Goal: Navigation & Orientation: Find specific page/section

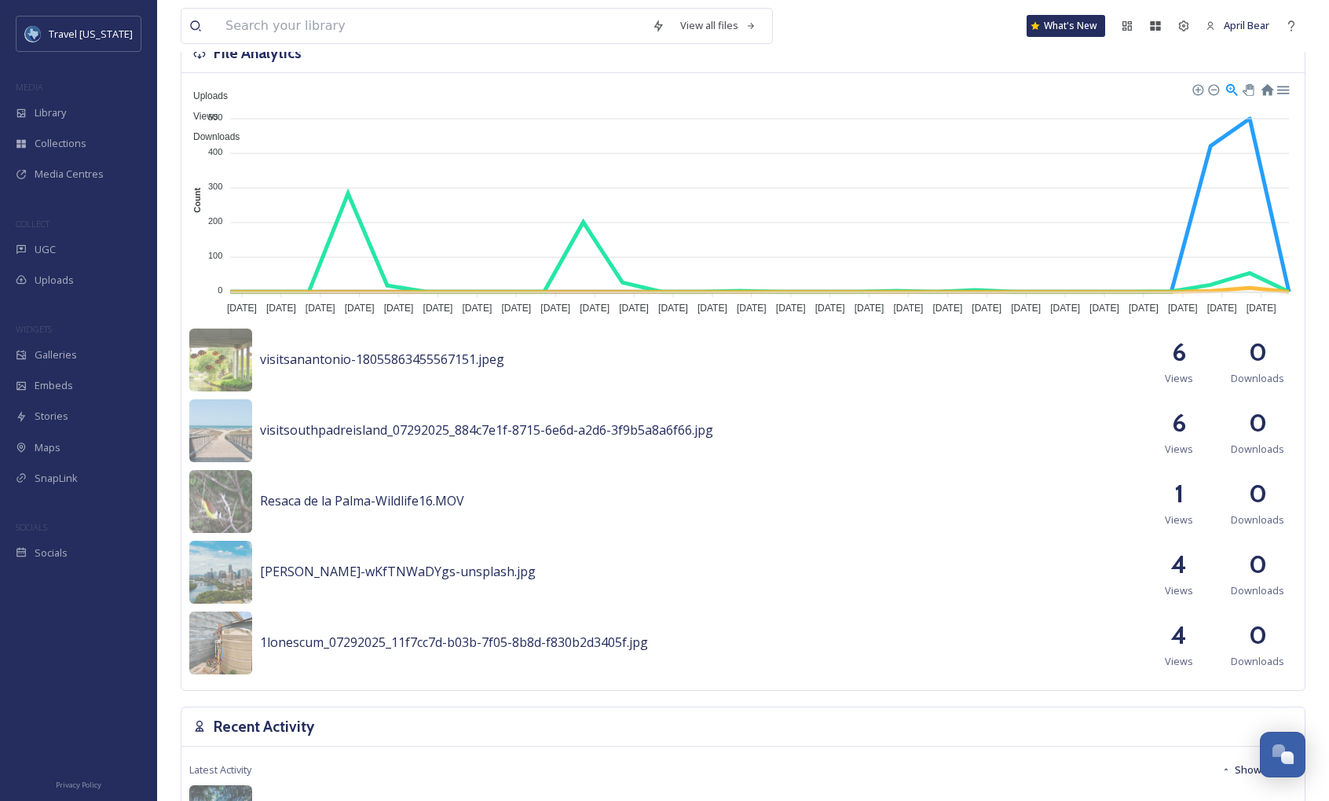
scroll to position [157, 0]
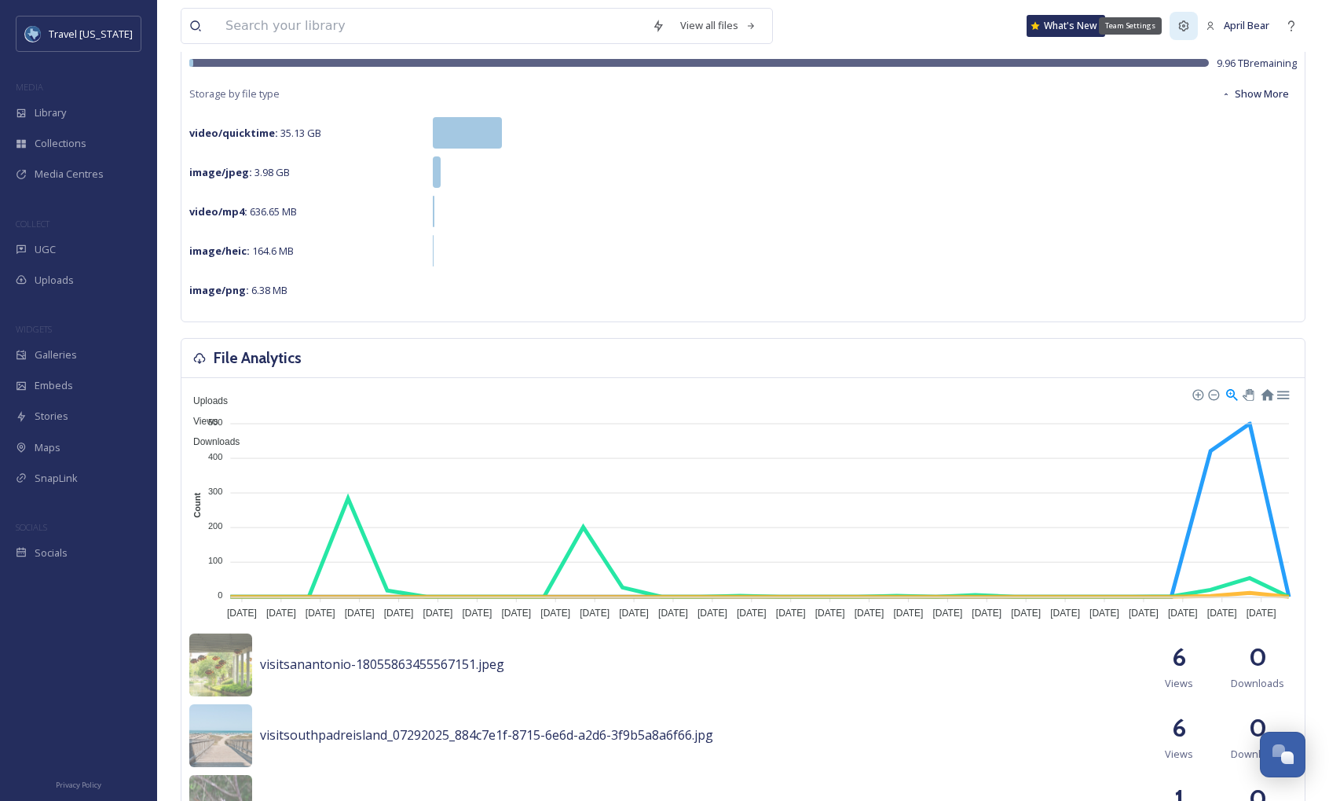
click at [1178, 30] on icon at bounding box center [1184, 26] width 13 height 13
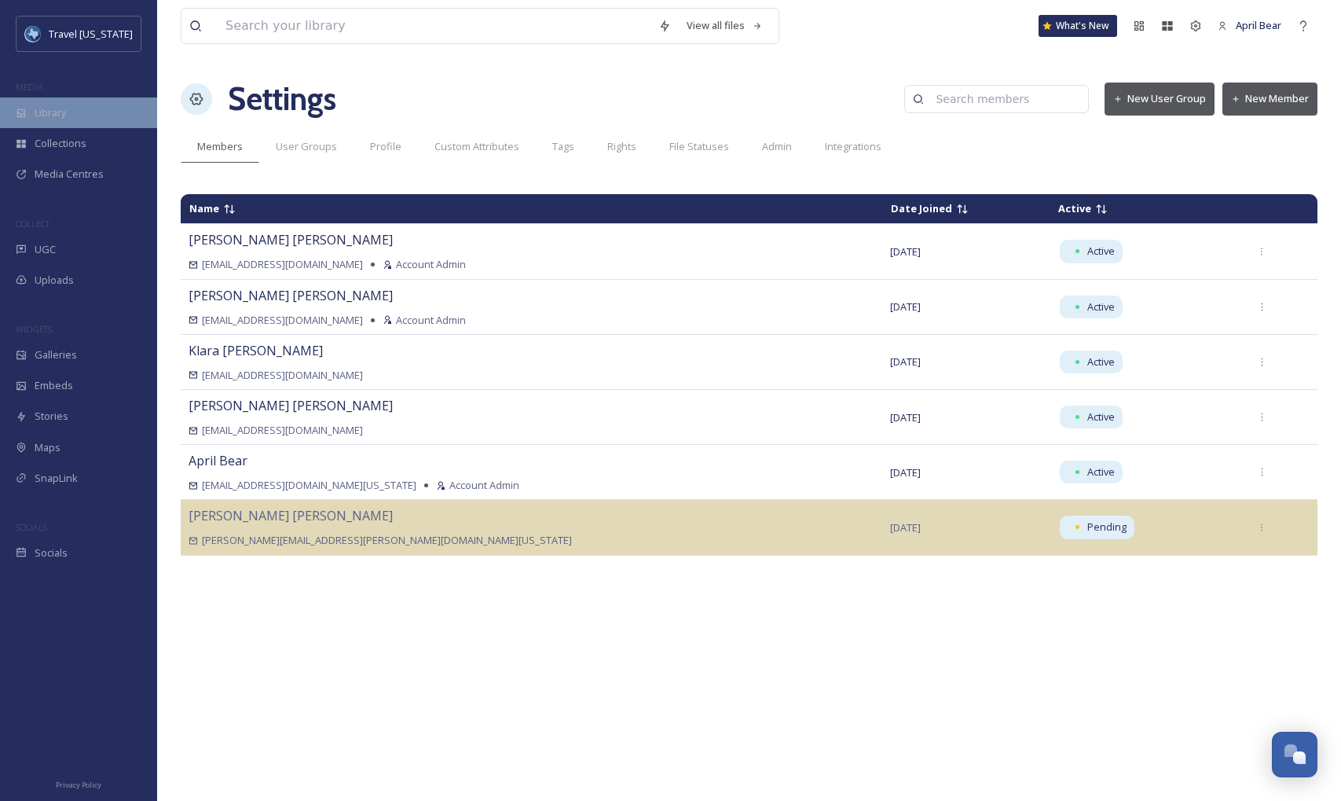
click at [90, 120] on div "Library" at bounding box center [78, 112] width 157 height 31
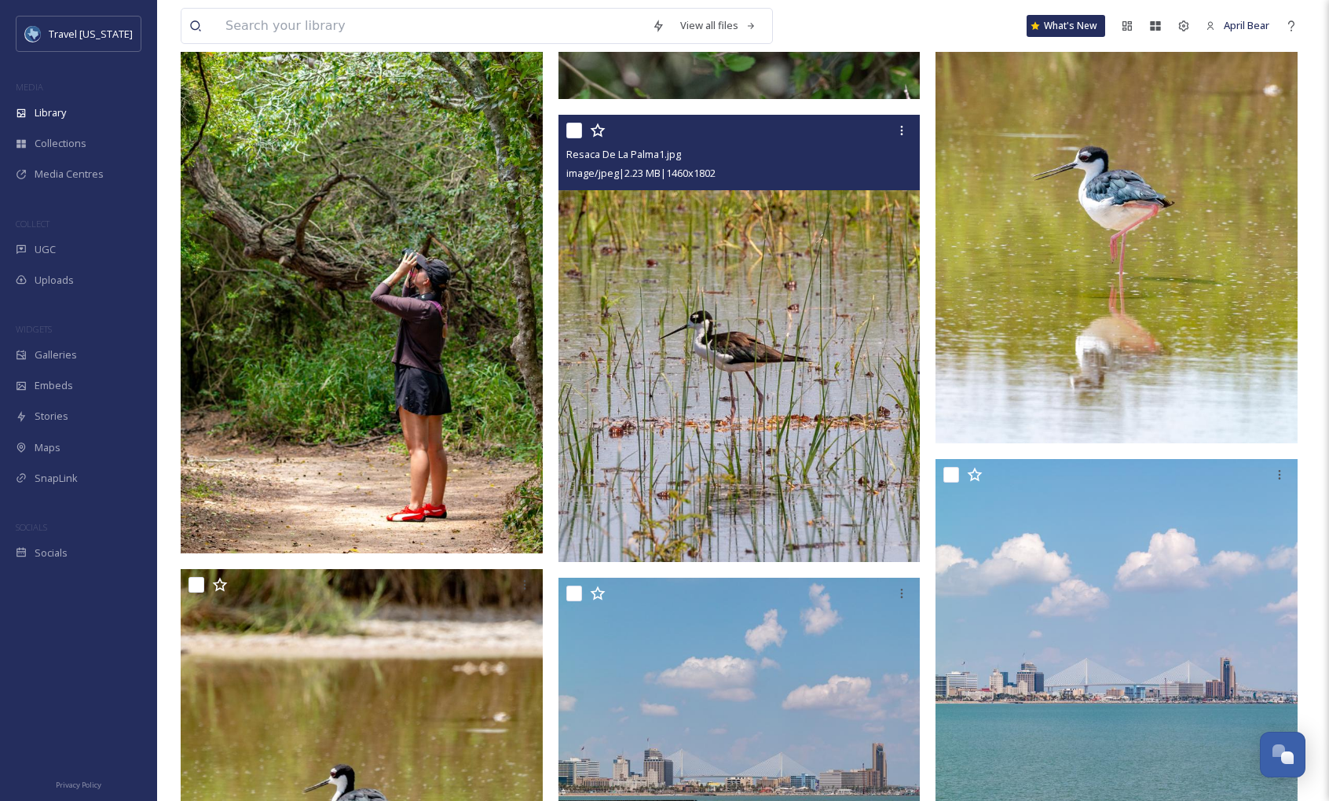
scroll to position [1728, 0]
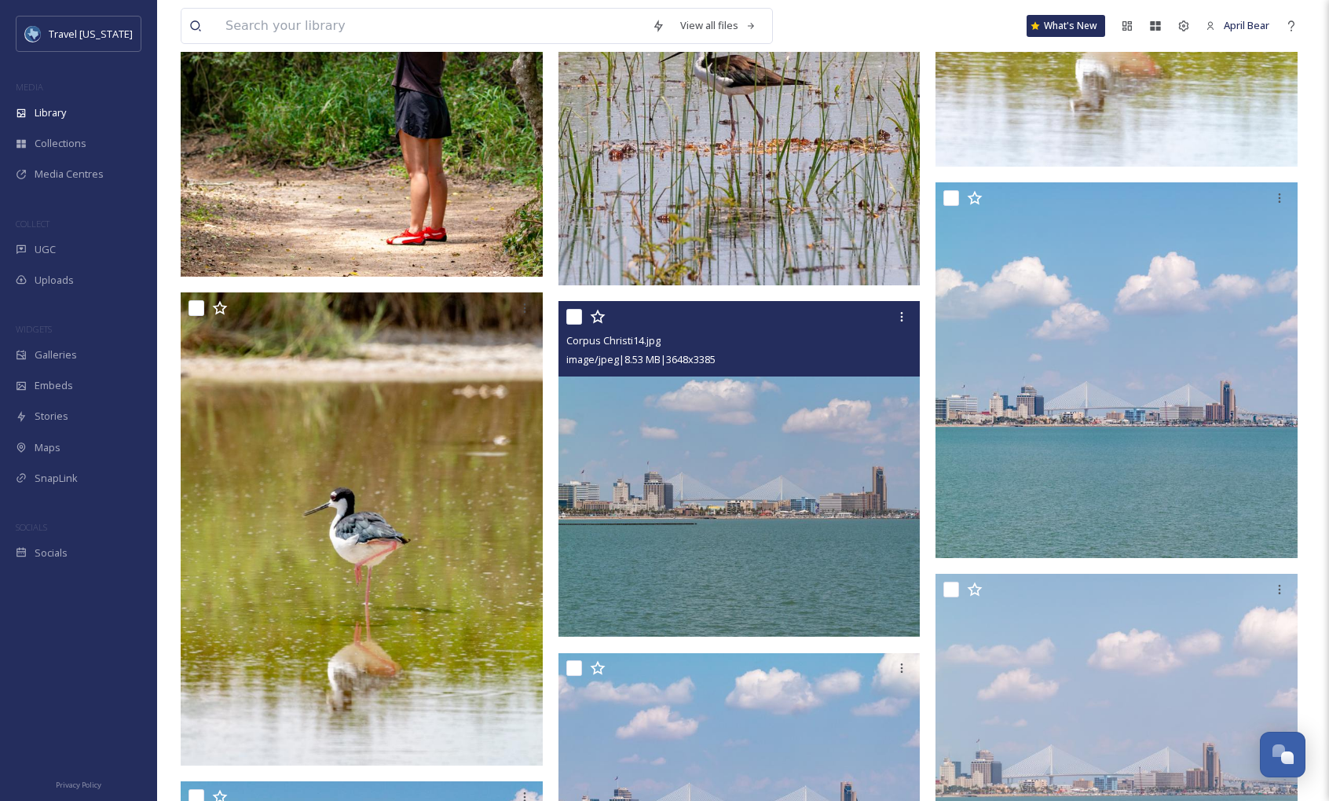
click at [734, 530] on img at bounding box center [740, 469] width 362 height 336
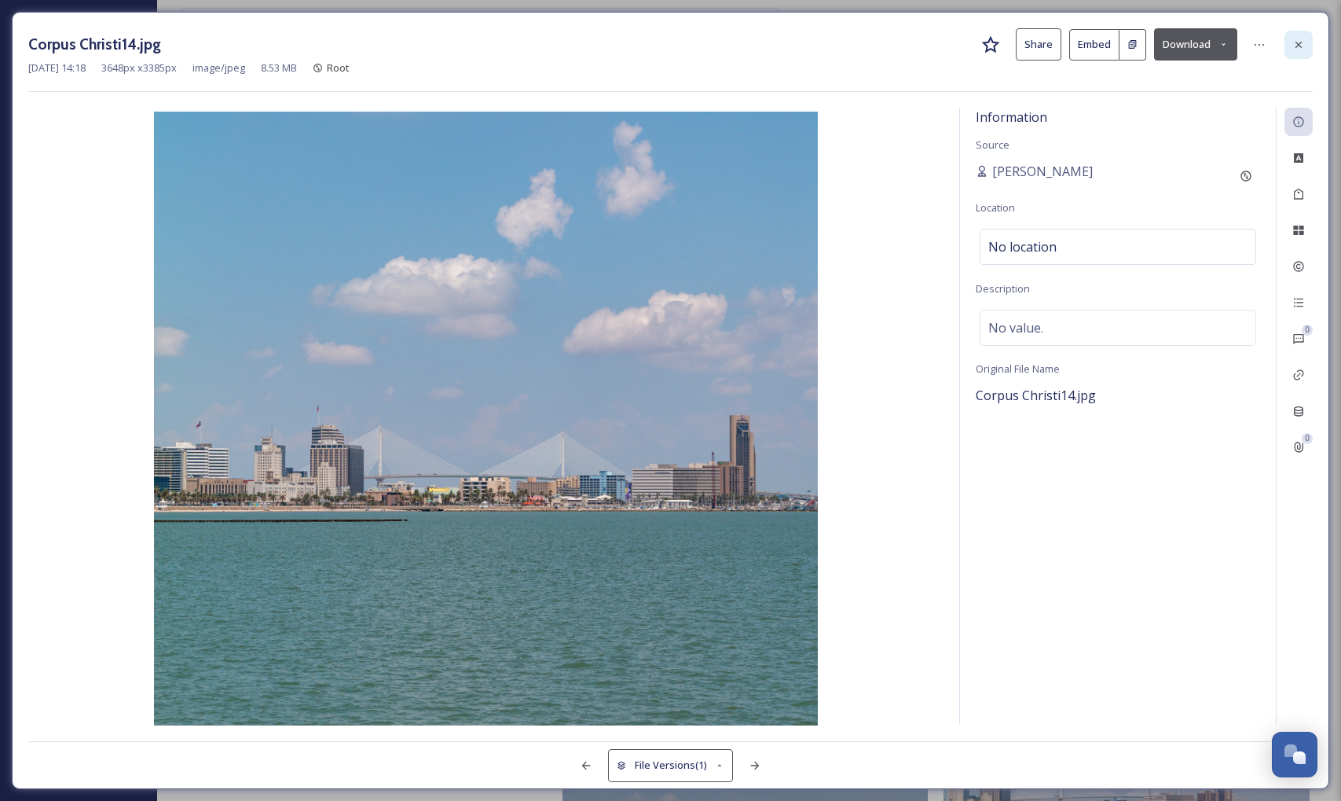
click at [1301, 49] on icon at bounding box center [1298, 44] width 13 height 13
